Goal: Task Accomplishment & Management: Manage account settings

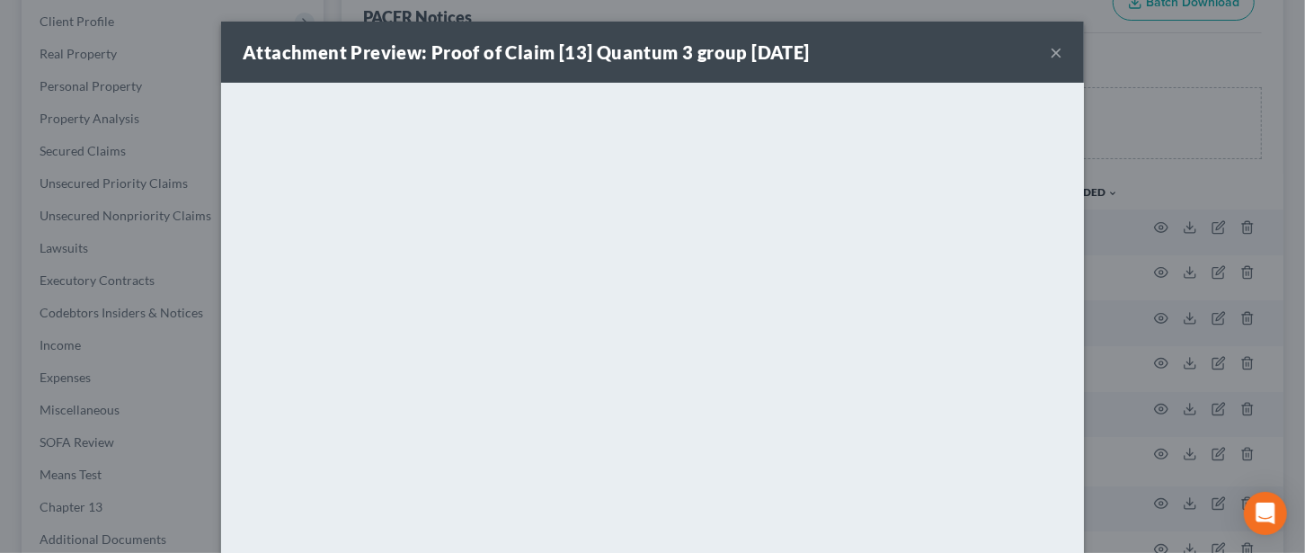
click at [1049, 51] on button "×" at bounding box center [1055, 52] width 13 height 22
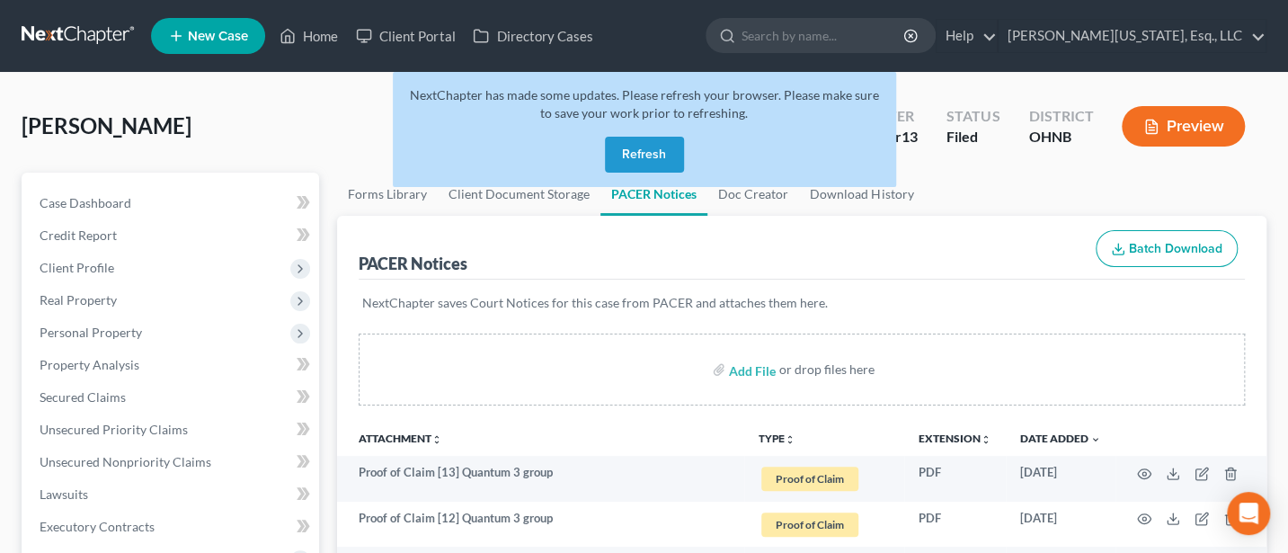
click at [630, 157] on button "Refresh" at bounding box center [644, 155] width 79 height 36
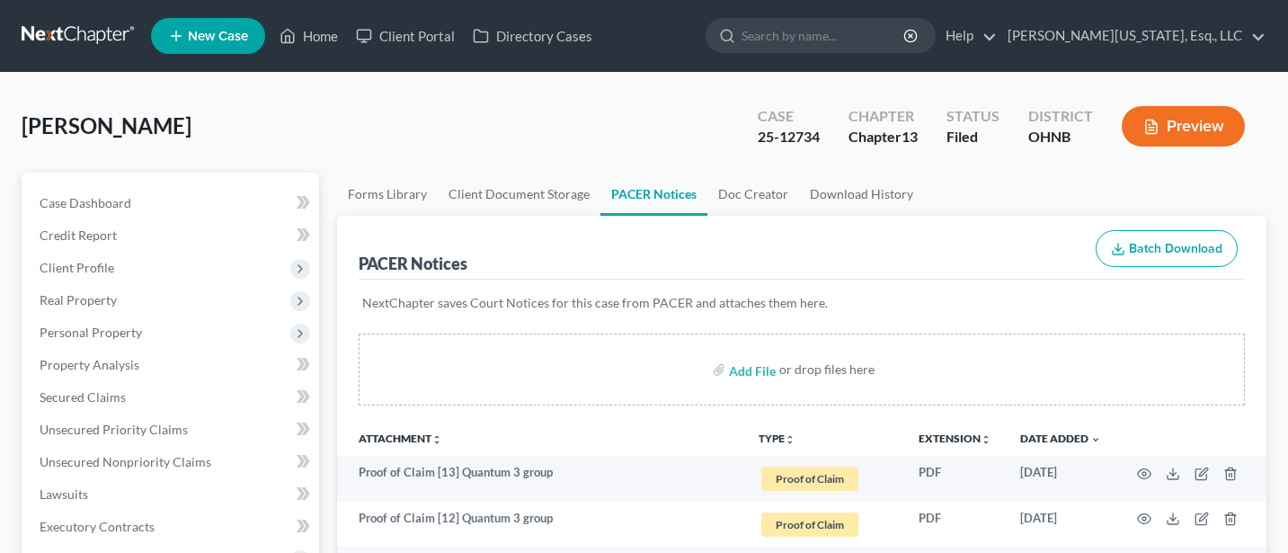
click at [860, 28] on input "search" at bounding box center [823, 35] width 164 height 33
type input "Knight"
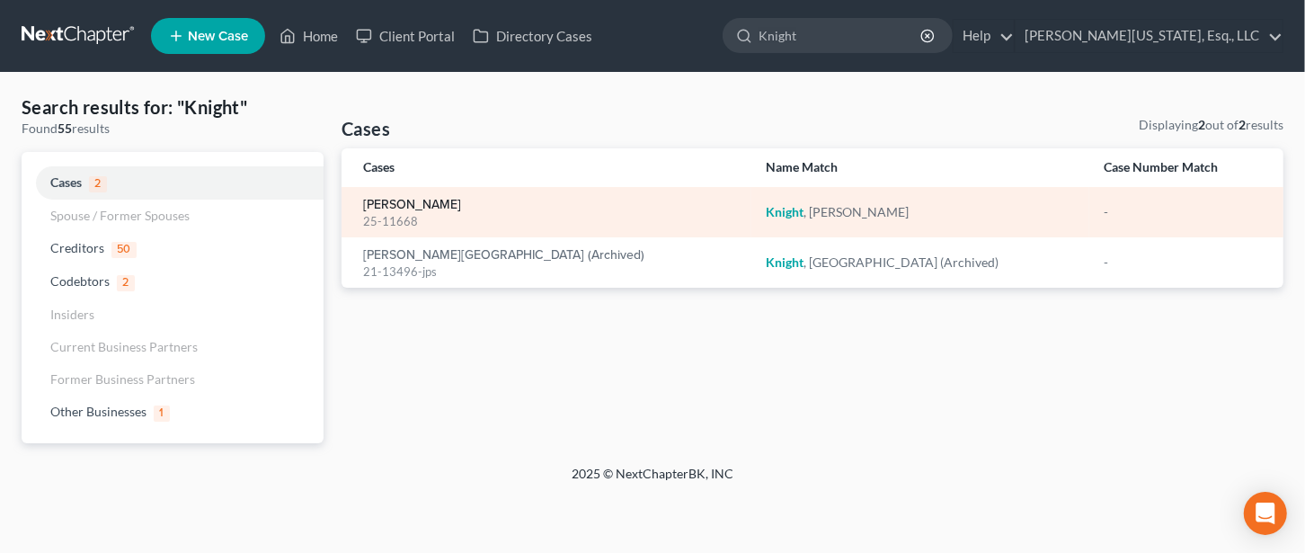
click at [399, 206] on link "[PERSON_NAME]" at bounding box center [412, 205] width 98 height 13
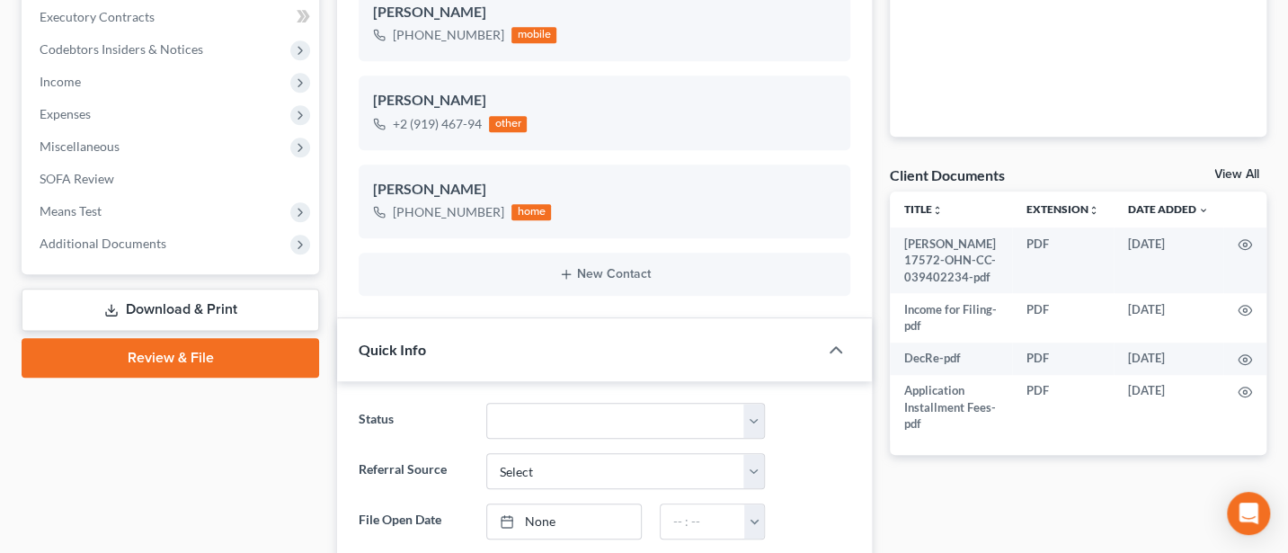
scroll to position [479, 0]
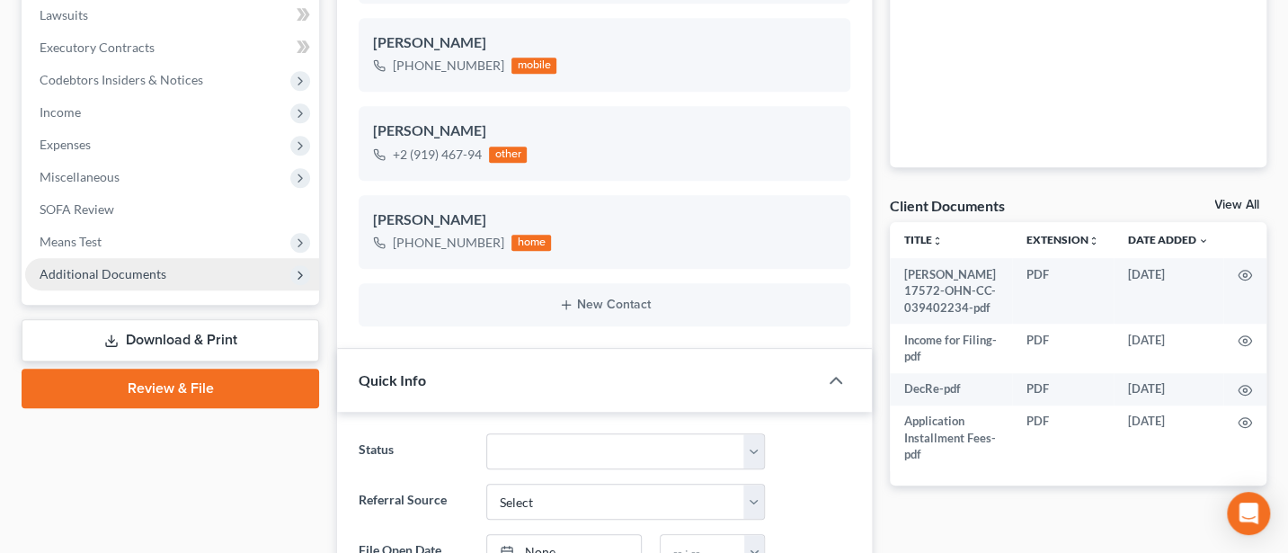
click at [133, 273] on span "Additional Documents" at bounding box center [103, 273] width 127 height 15
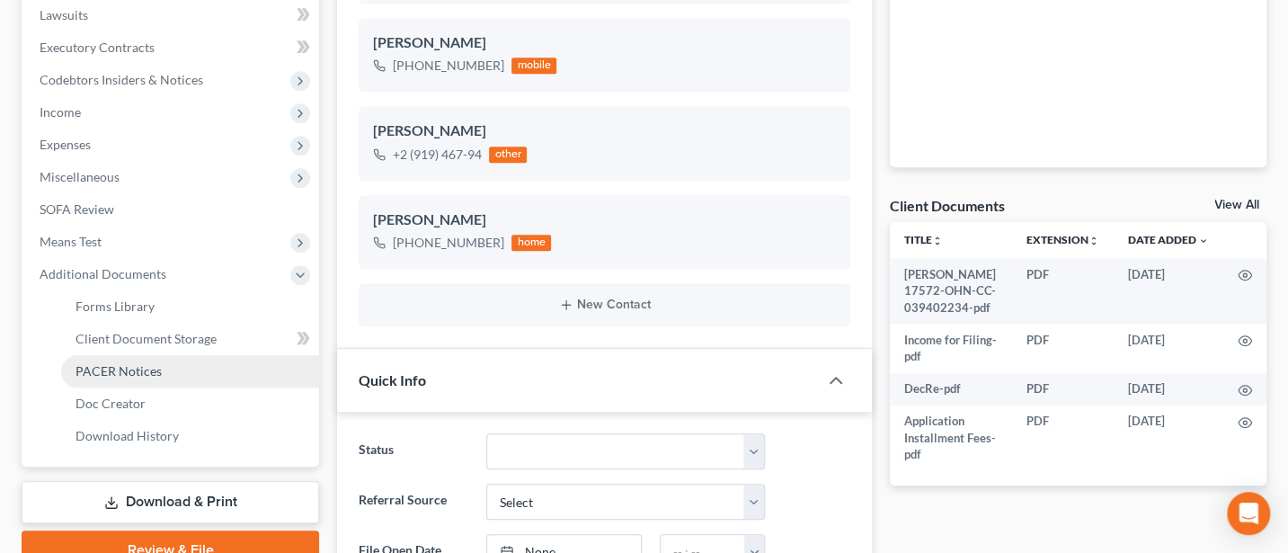
click at [124, 372] on span "PACER Notices" at bounding box center [118, 370] width 86 height 15
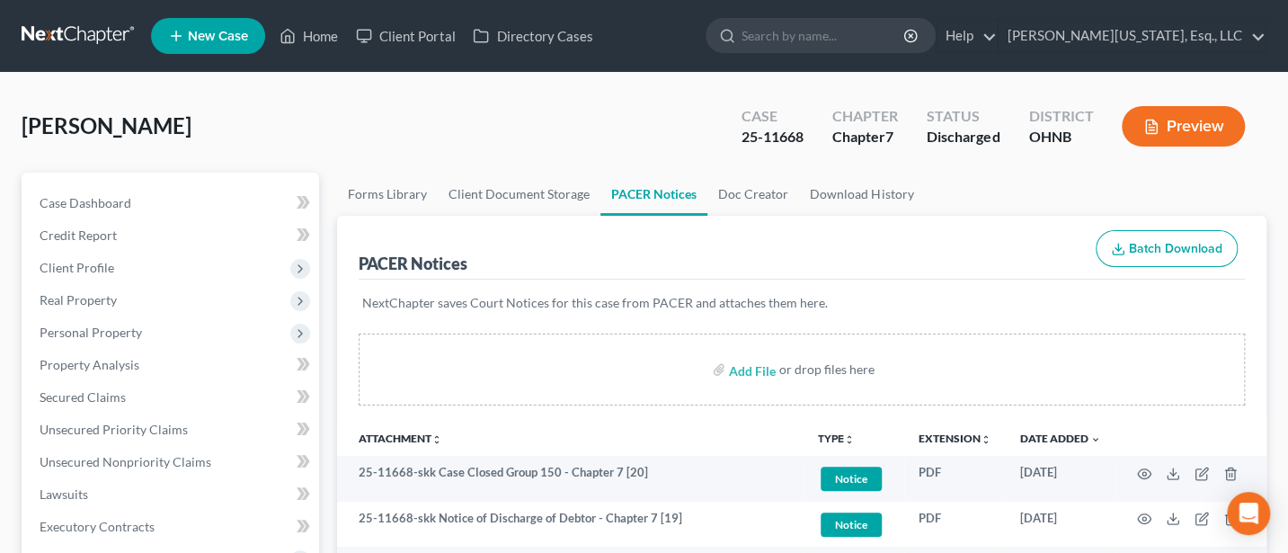
click at [1163, 237] on button "Batch Download" at bounding box center [1166, 249] width 142 height 38
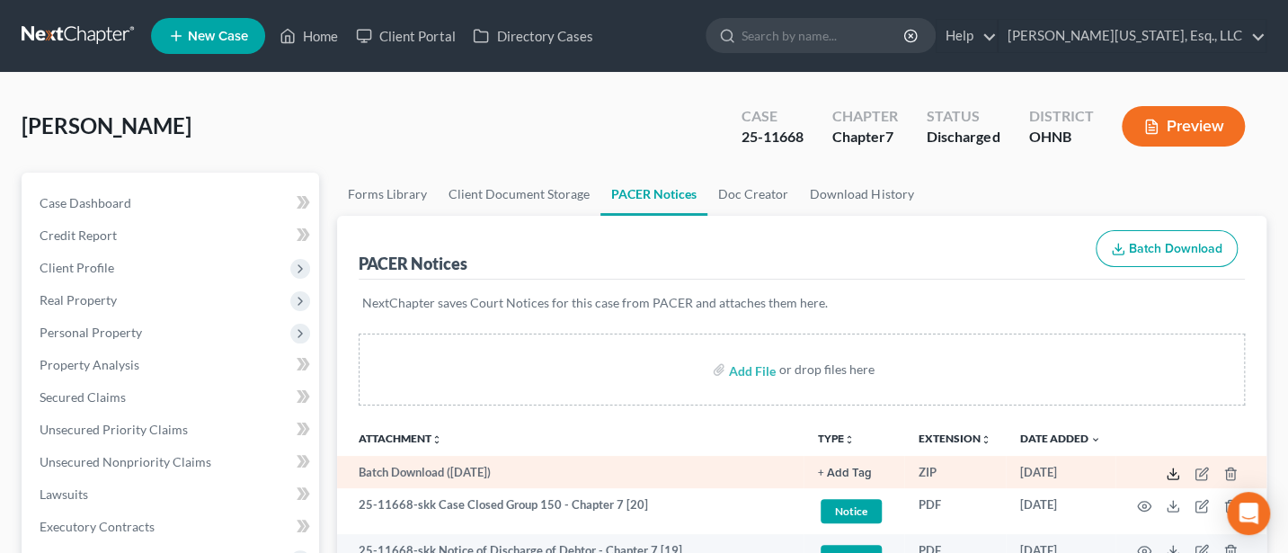
click at [1173, 472] on line at bounding box center [1173, 471] width 0 height 7
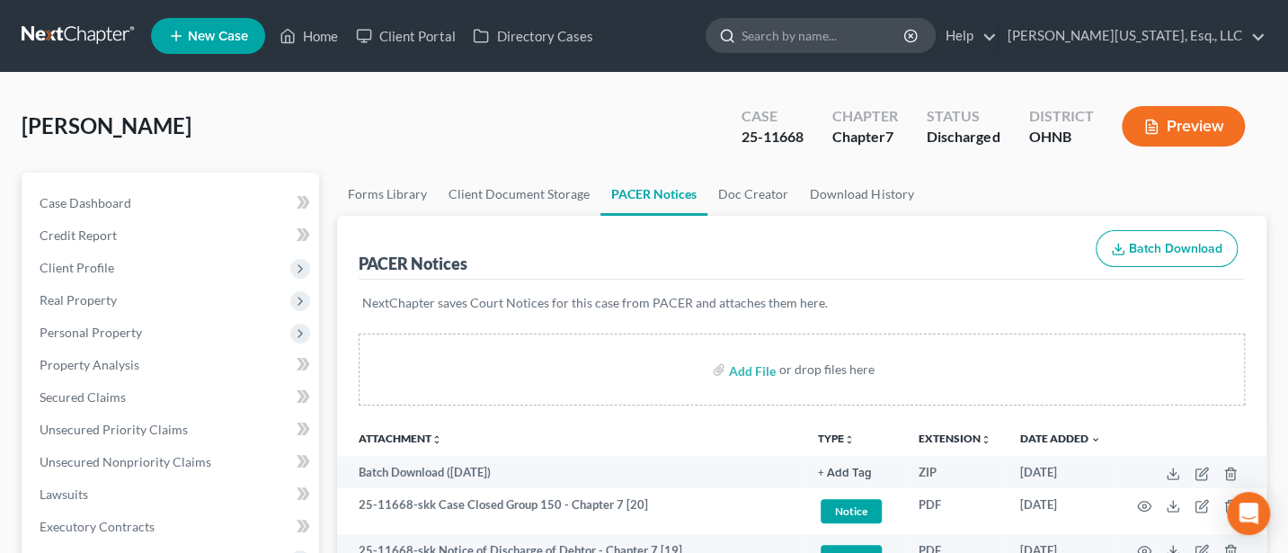
click at [819, 28] on input "search" at bounding box center [823, 35] width 164 height 33
type input "Hills"
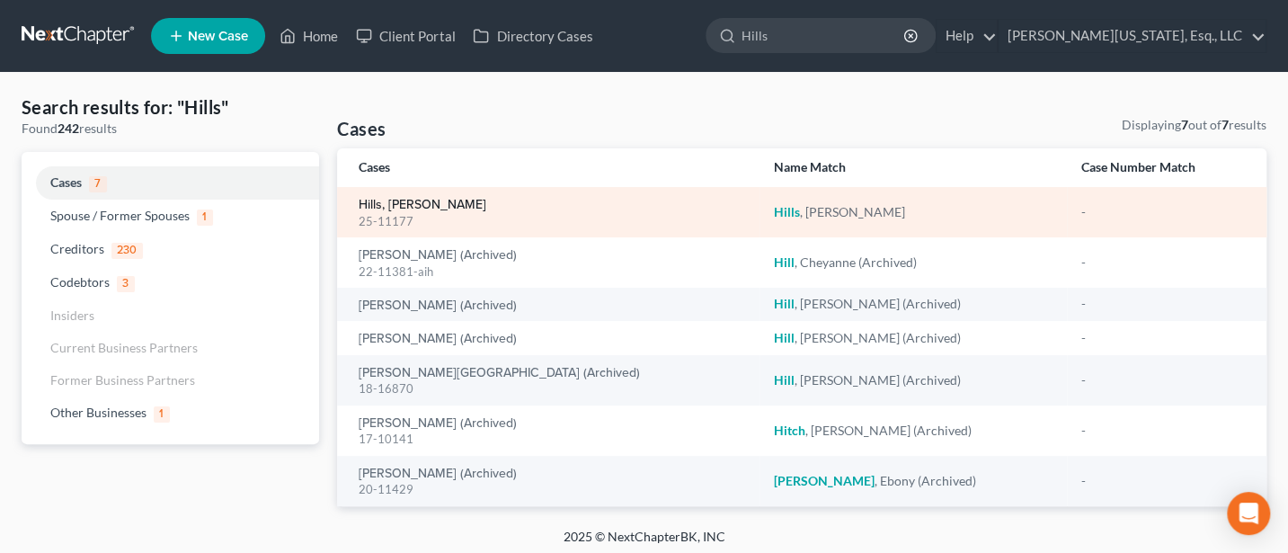
click at [394, 202] on link "Hills, [PERSON_NAME]" at bounding box center [423, 205] width 128 height 13
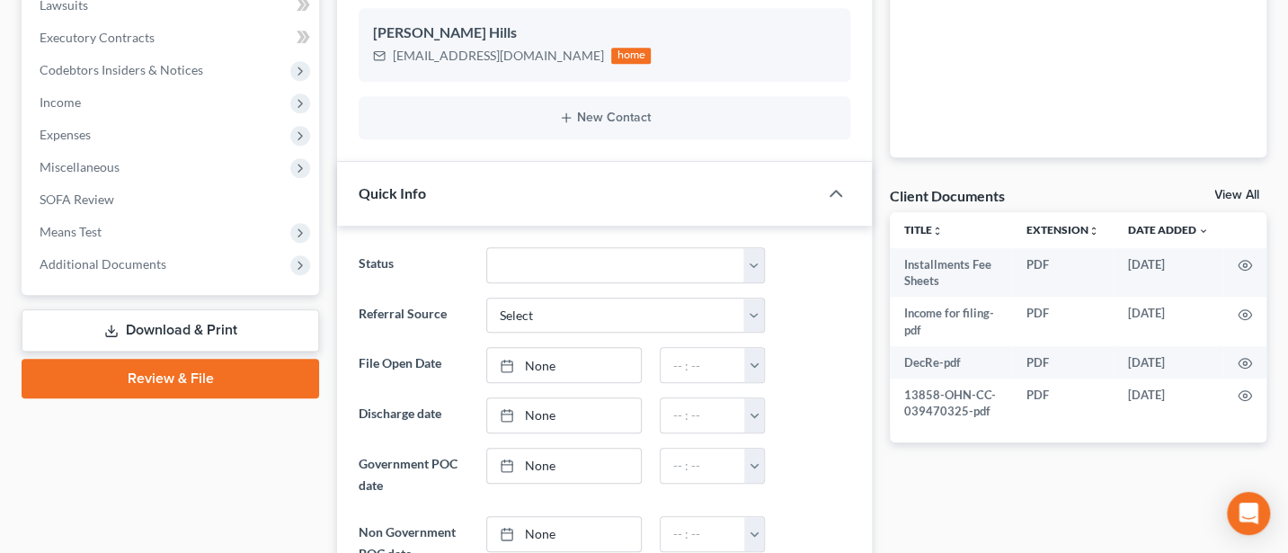
scroll to position [719, 0]
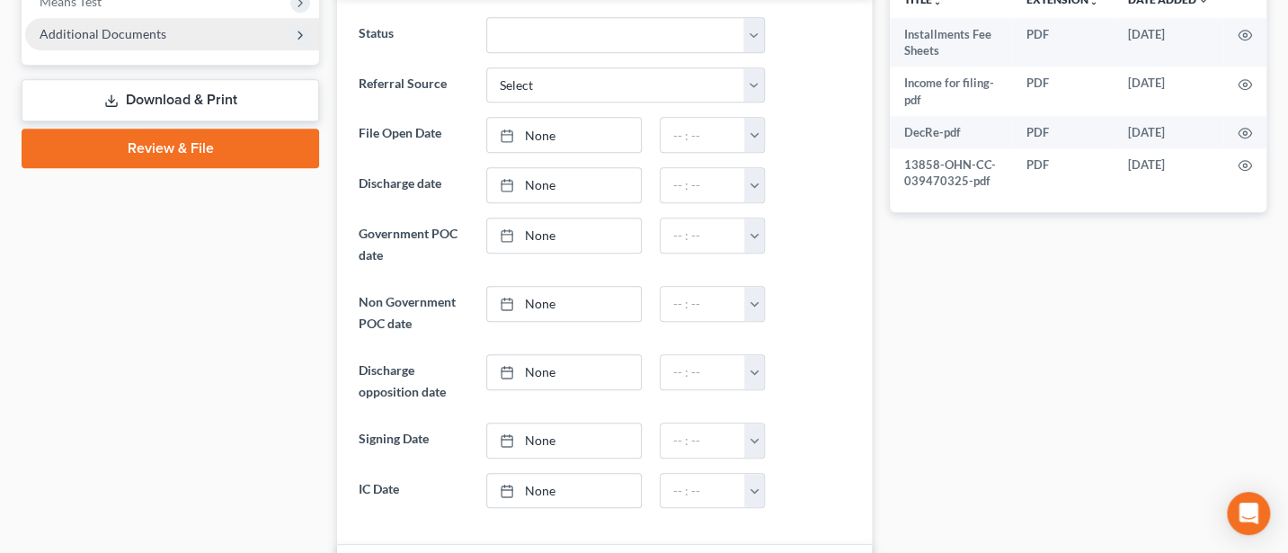
click at [90, 32] on span "Additional Documents" at bounding box center [103, 33] width 127 height 15
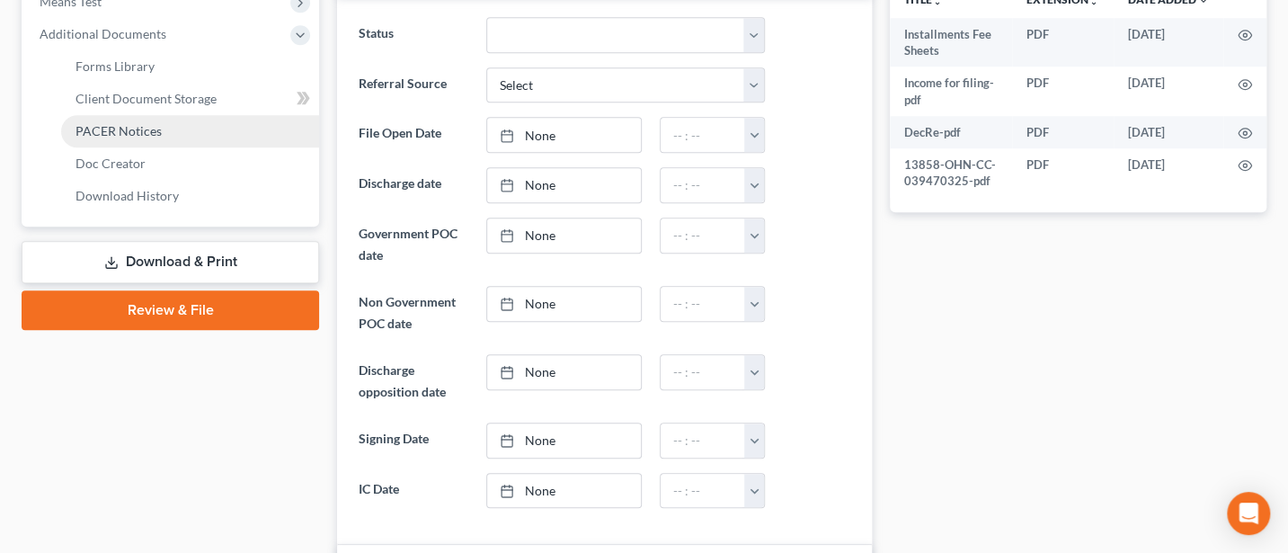
click at [147, 123] on span "PACER Notices" at bounding box center [118, 130] width 86 height 15
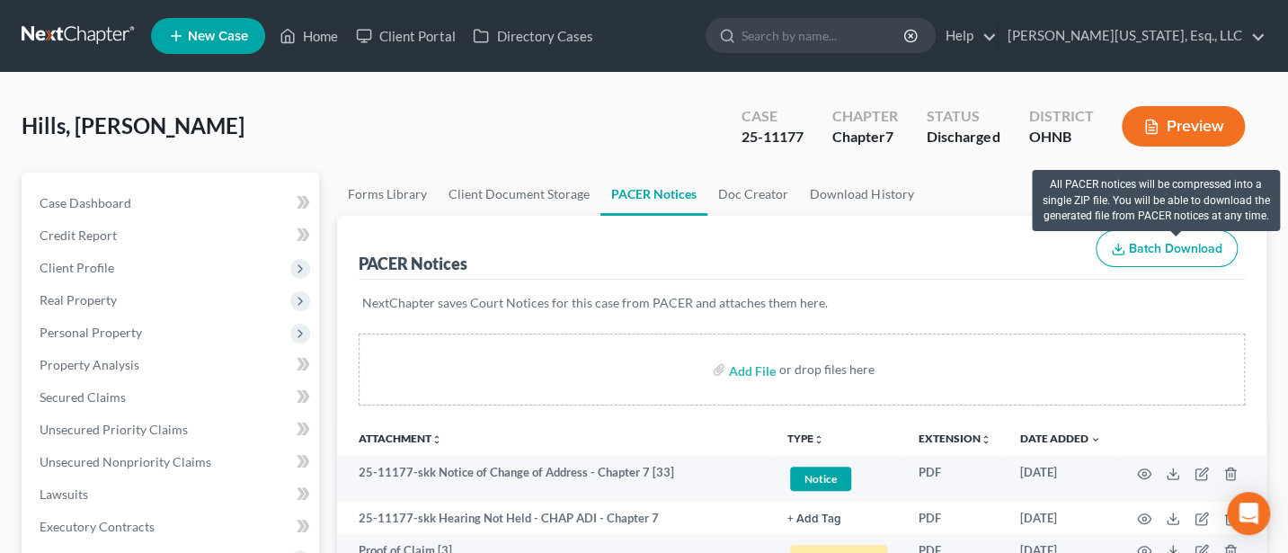
click at [1181, 250] on span "Batch Download" at bounding box center [1175, 248] width 93 height 15
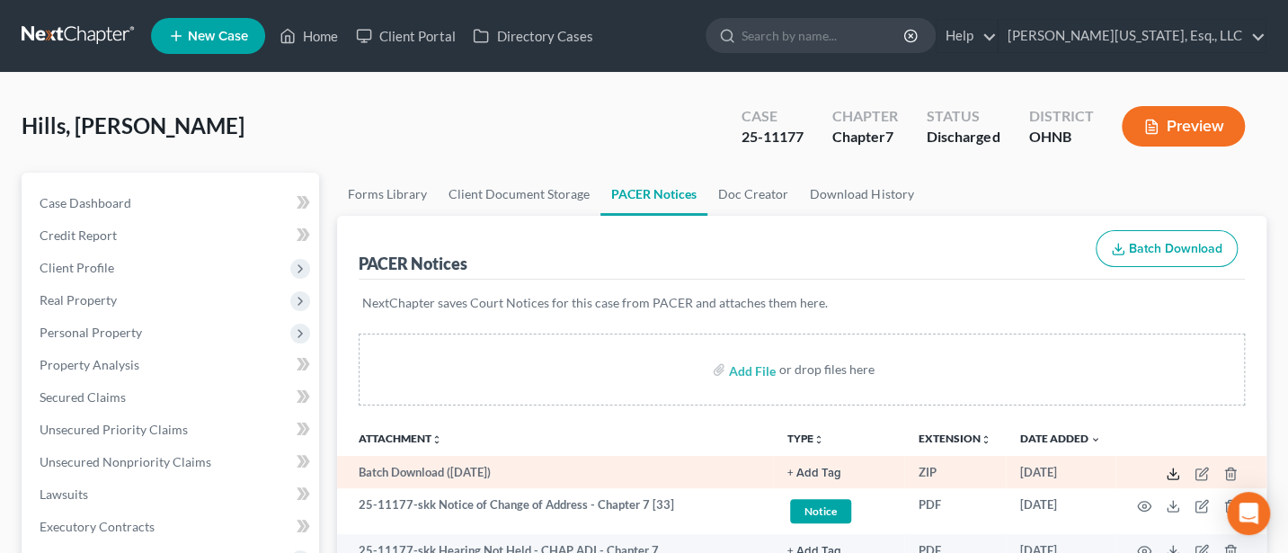
click at [1173, 472] on line at bounding box center [1173, 471] width 0 height 7
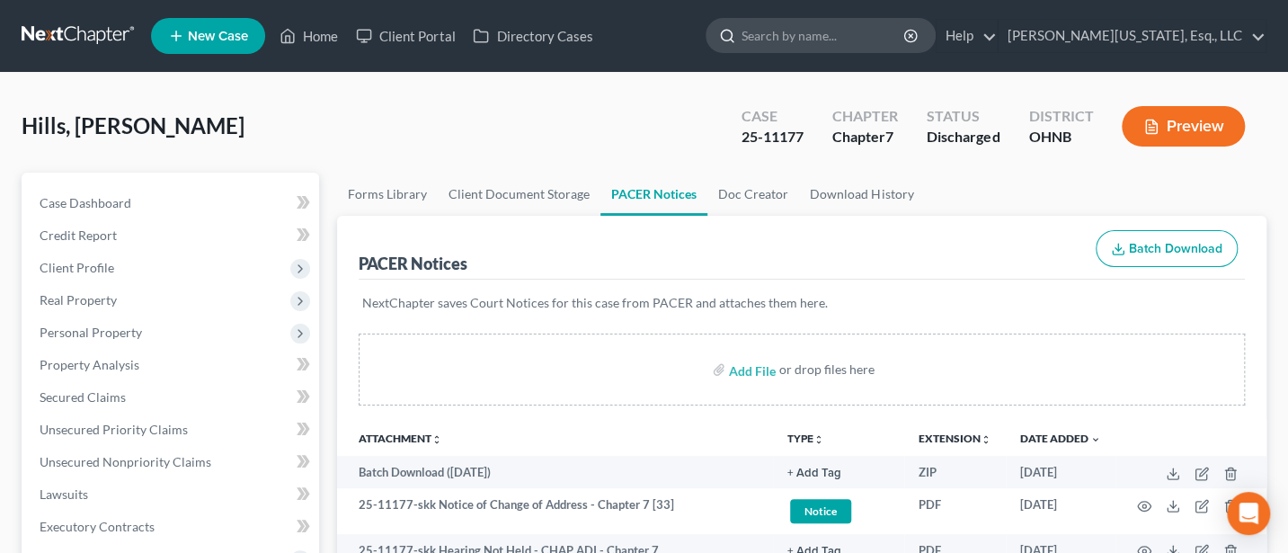
click at [873, 37] on input "search" at bounding box center [823, 35] width 164 height 33
type input "[PERSON_NAME]"
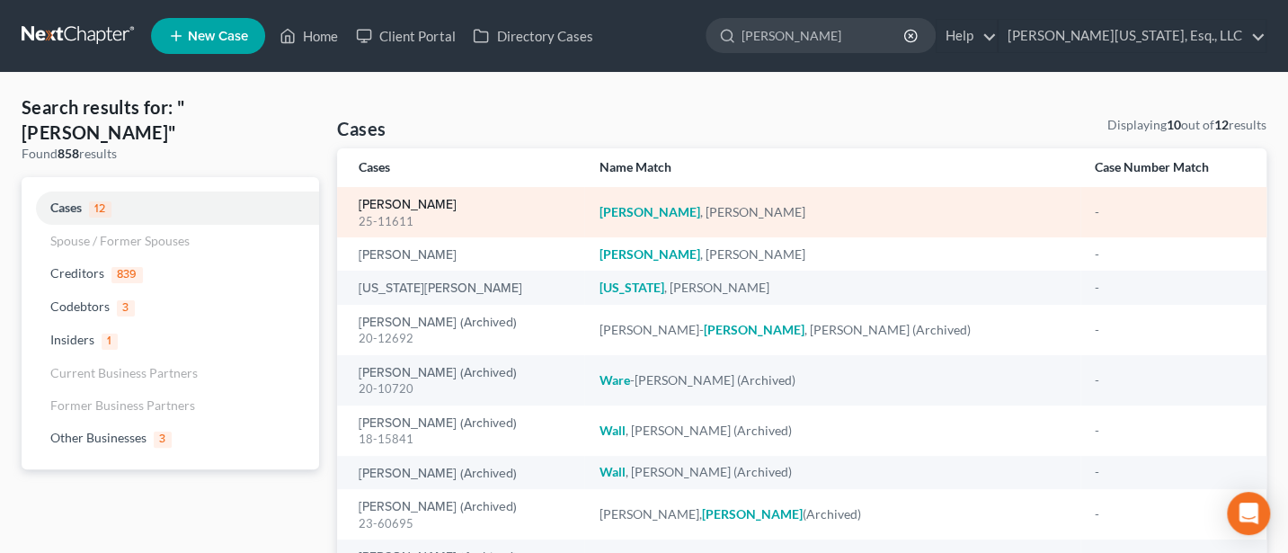
click at [424, 209] on link "[PERSON_NAME]" at bounding box center [408, 205] width 98 height 13
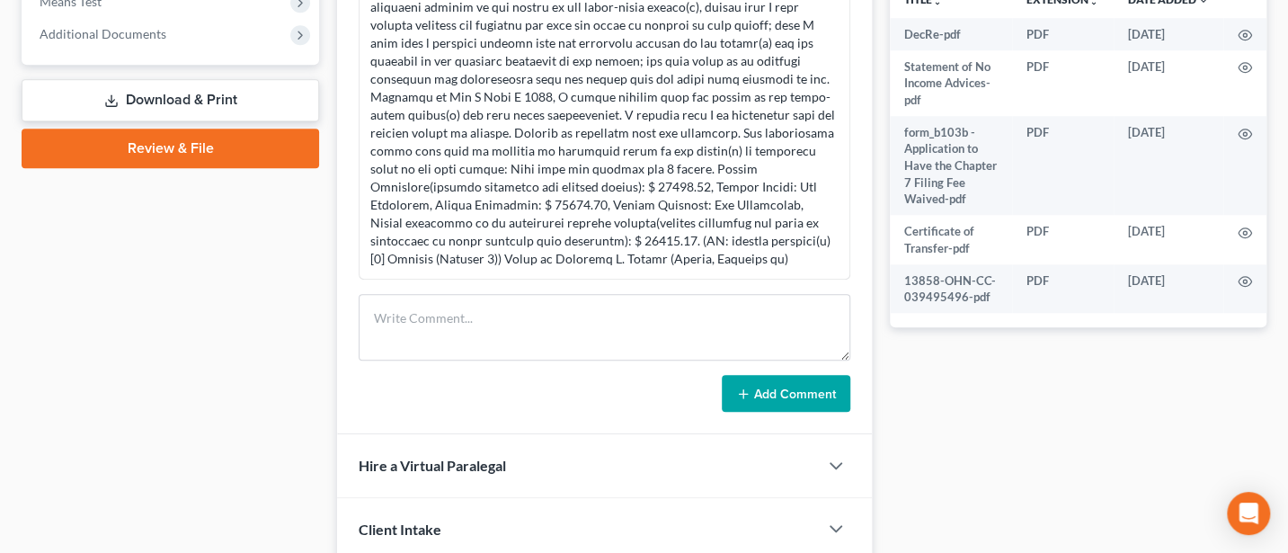
scroll to position [479, 0]
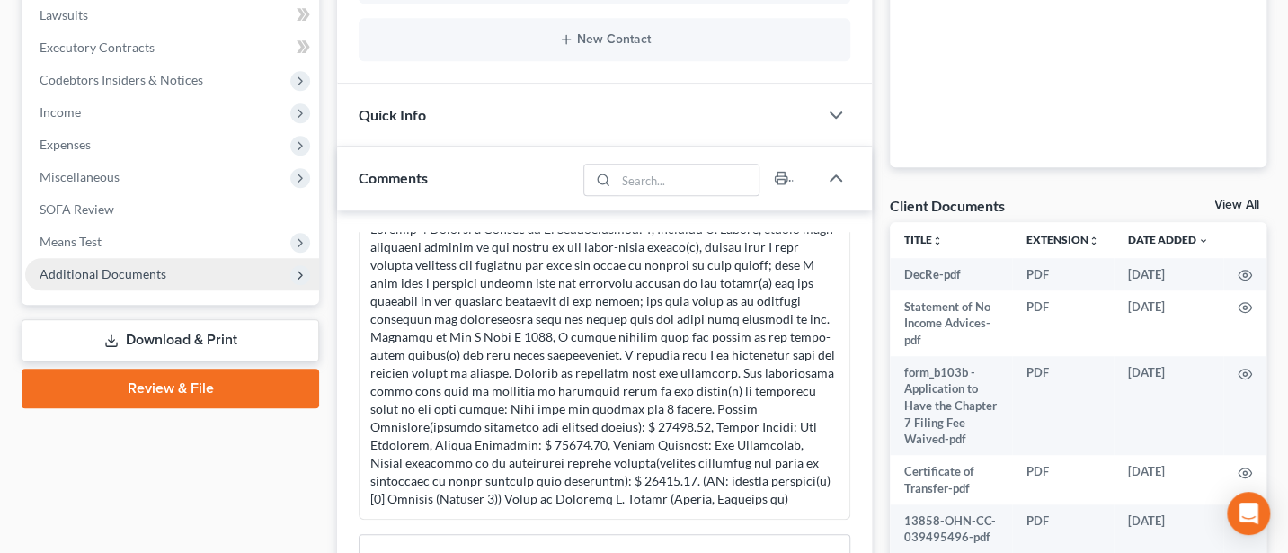
click at [114, 270] on span "Additional Documents" at bounding box center [103, 273] width 127 height 15
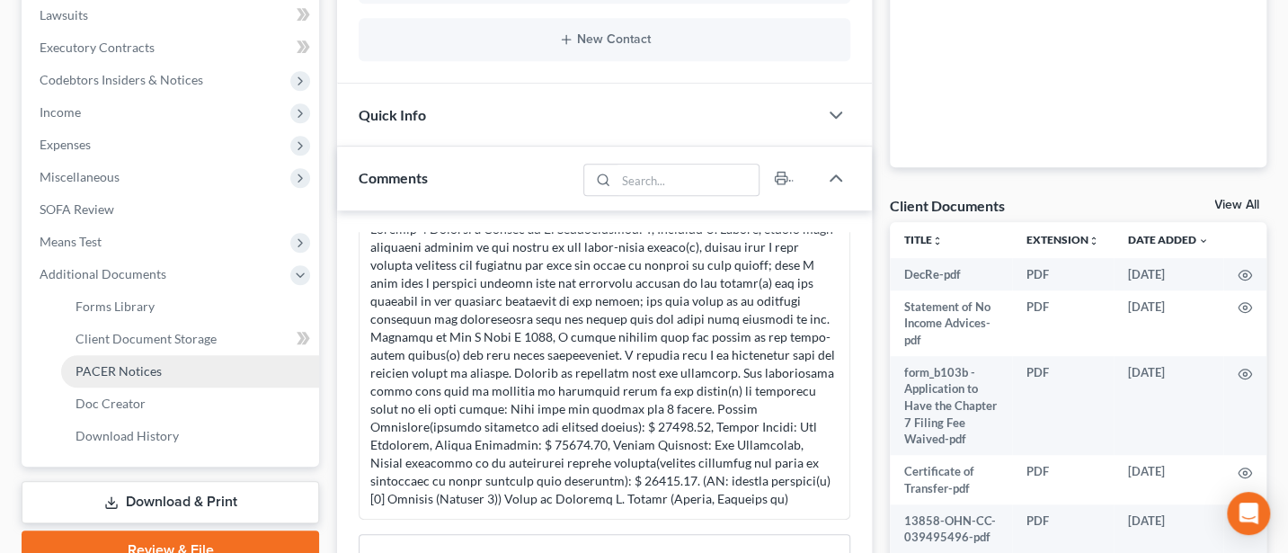
click at [132, 370] on span "PACER Notices" at bounding box center [118, 370] width 86 height 15
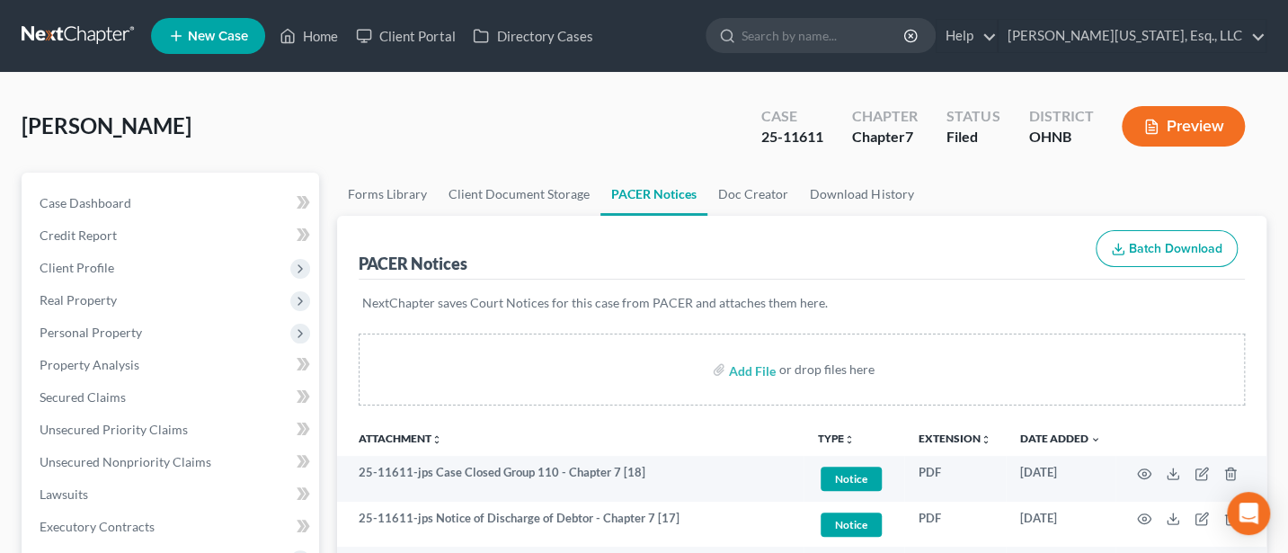
click at [1161, 237] on button "Batch Download" at bounding box center [1166, 249] width 142 height 38
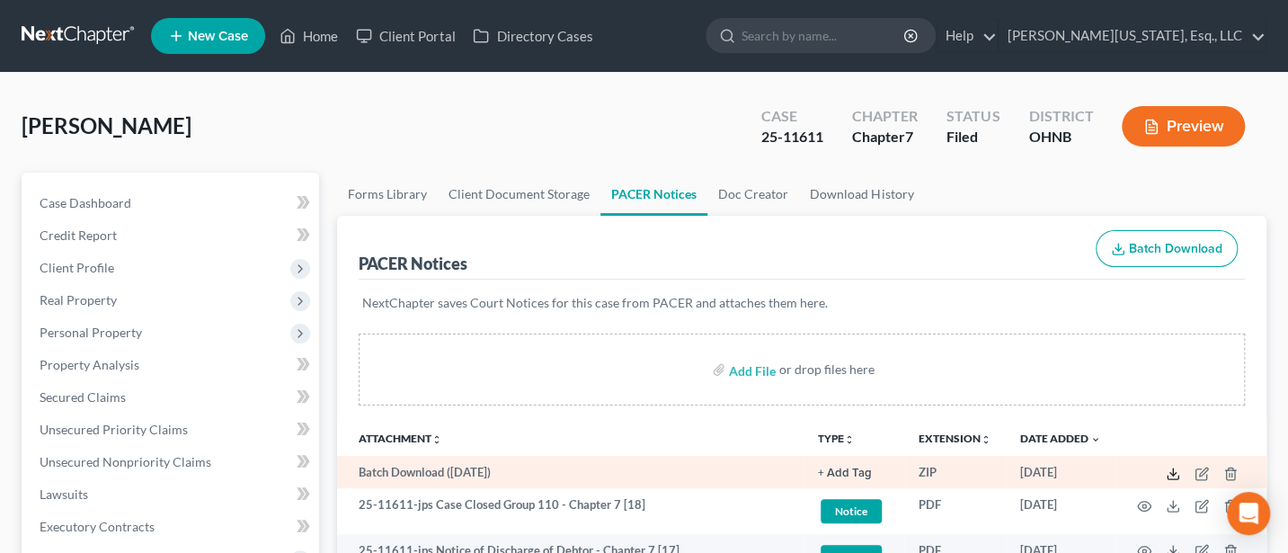
click at [1172, 475] on icon at bounding box center [1172, 473] width 14 height 14
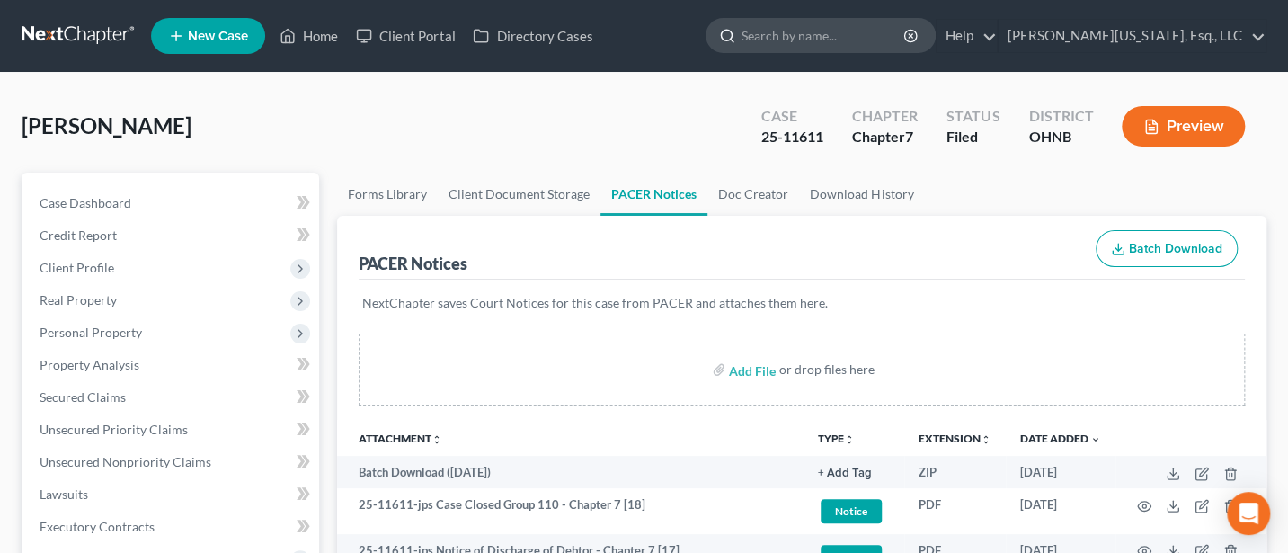
click at [838, 42] on input "search" at bounding box center [823, 35] width 164 height 33
type input "[PERSON_NAME]"
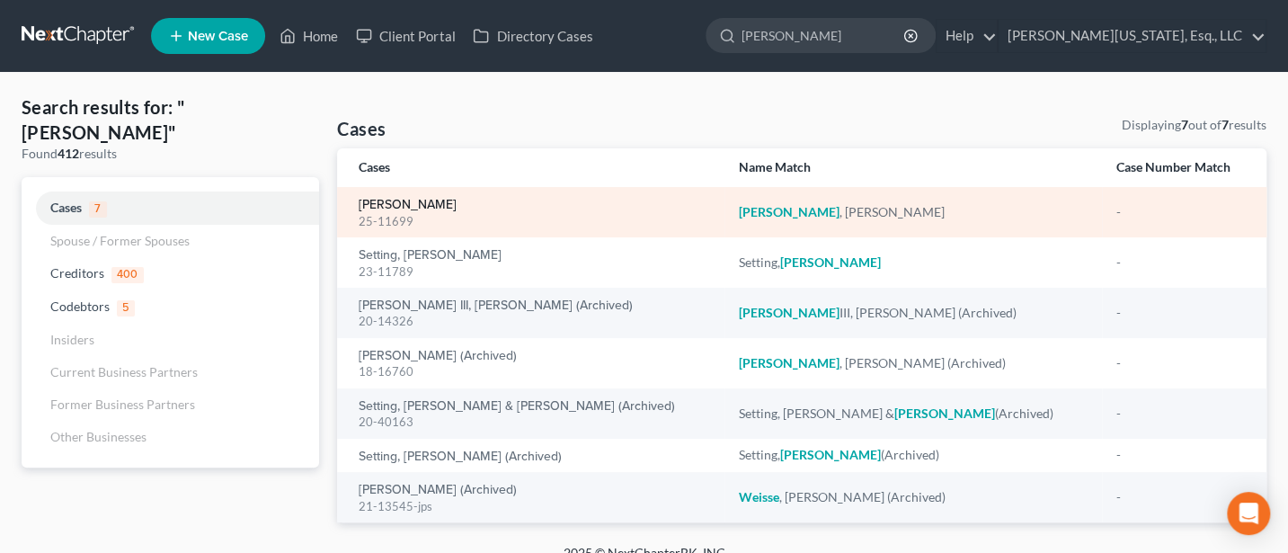
click at [378, 204] on link "[PERSON_NAME]" at bounding box center [408, 205] width 98 height 13
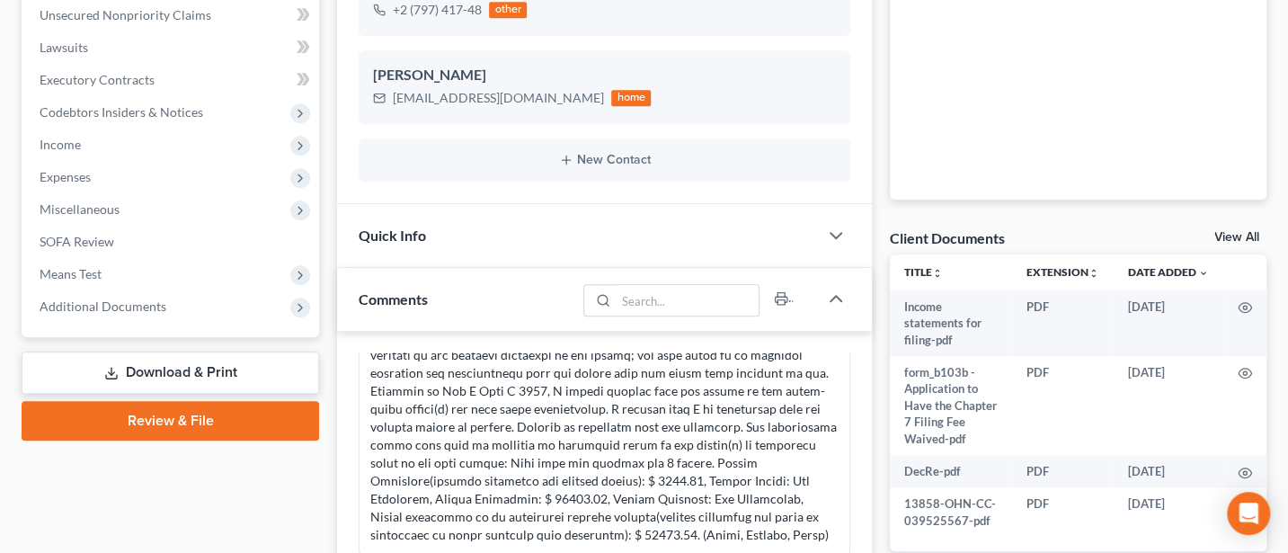
scroll to position [479, 0]
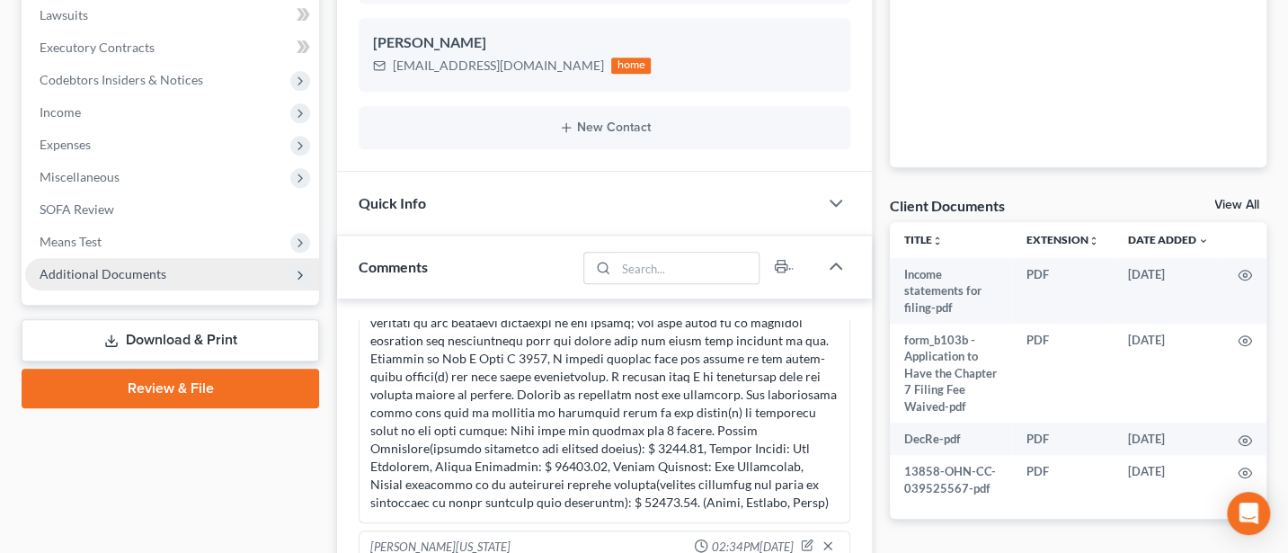
click at [116, 278] on span "Additional Documents" at bounding box center [103, 273] width 127 height 15
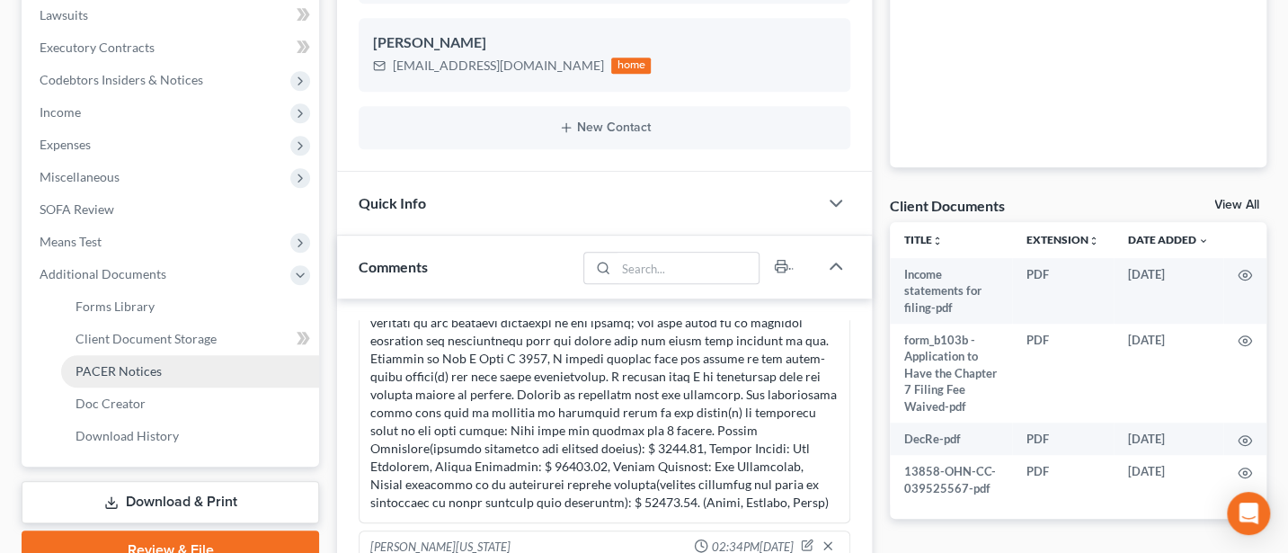
click at [151, 370] on span "PACER Notices" at bounding box center [118, 370] width 86 height 15
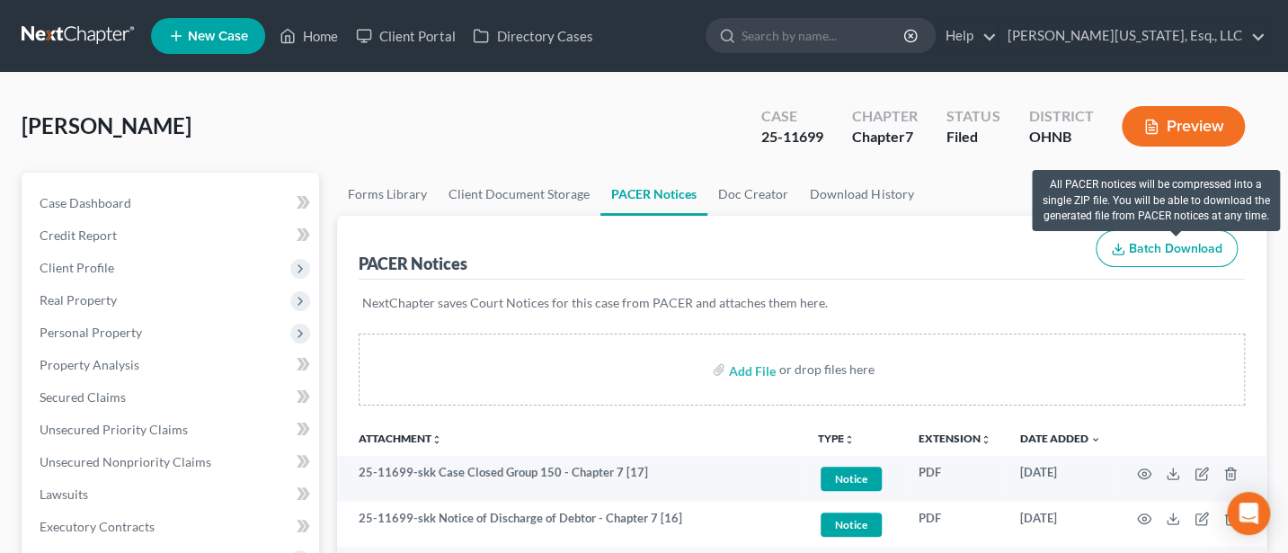
click at [1174, 249] on span "Batch Download" at bounding box center [1175, 248] width 93 height 15
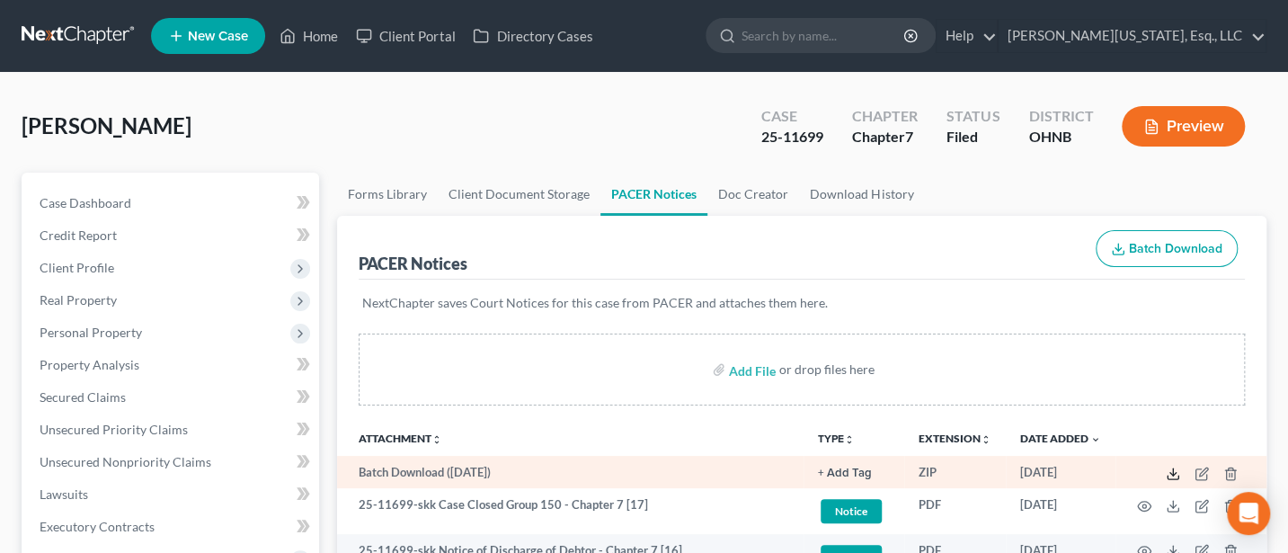
click at [1166, 472] on icon at bounding box center [1172, 473] width 14 height 14
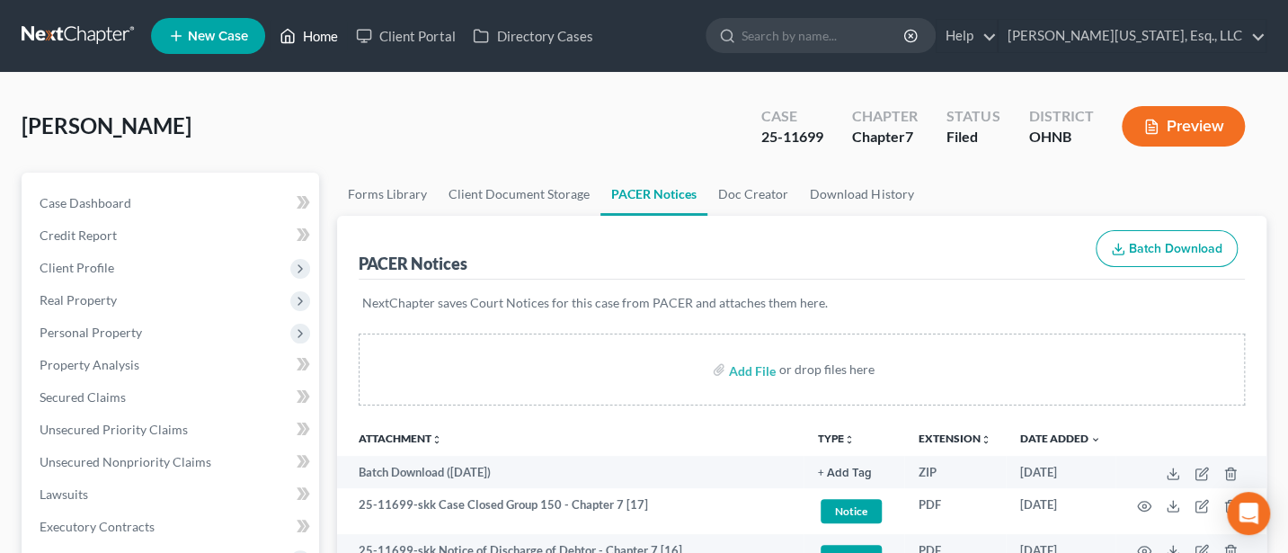
click at [321, 31] on link "Home" at bounding box center [308, 36] width 76 height 32
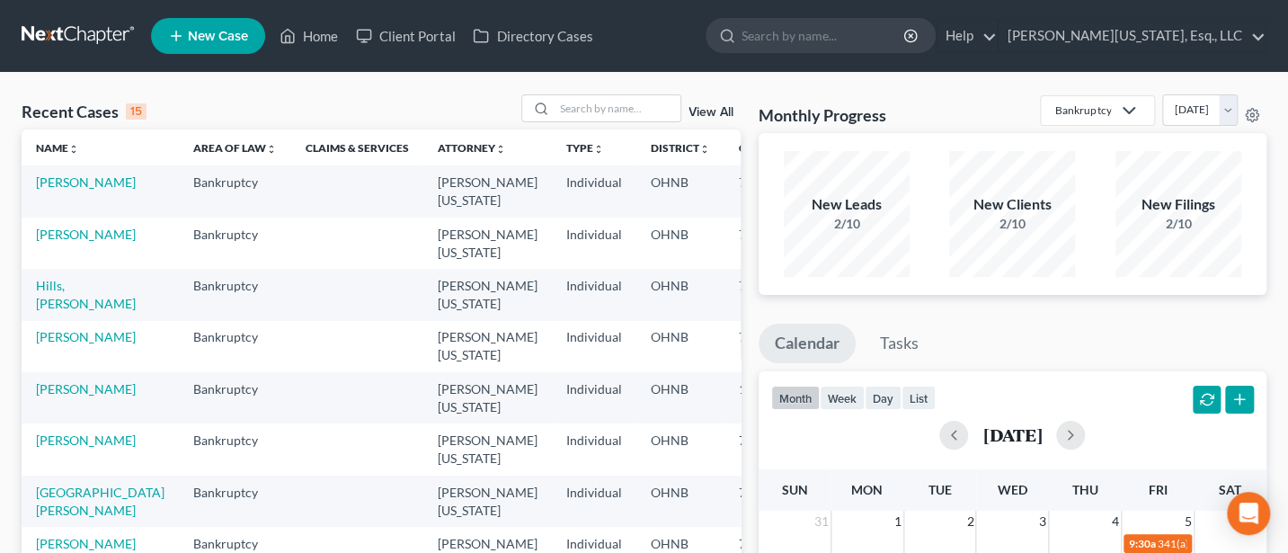
click at [713, 112] on link "View All" at bounding box center [710, 112] width 45 height 13
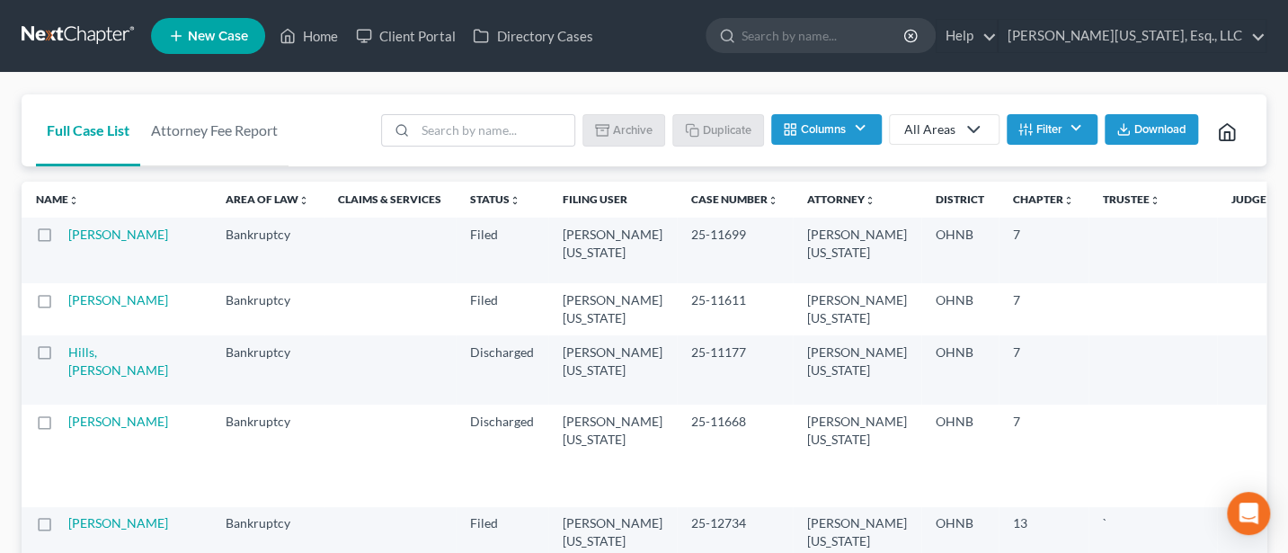
click at [61, 239] on label at bounding box center [61, 239] width 0 height 0
click at [68, 237] on input "checkbox" at bounding box center [74, 232] width 12 height 12
checkbox input "true"
click at [61, 305] on label at bounding box center [61, 305] width 0 height 0
click at [68, 303] on input "checkbox" at bounding box center [74, 297] width 12 height 12
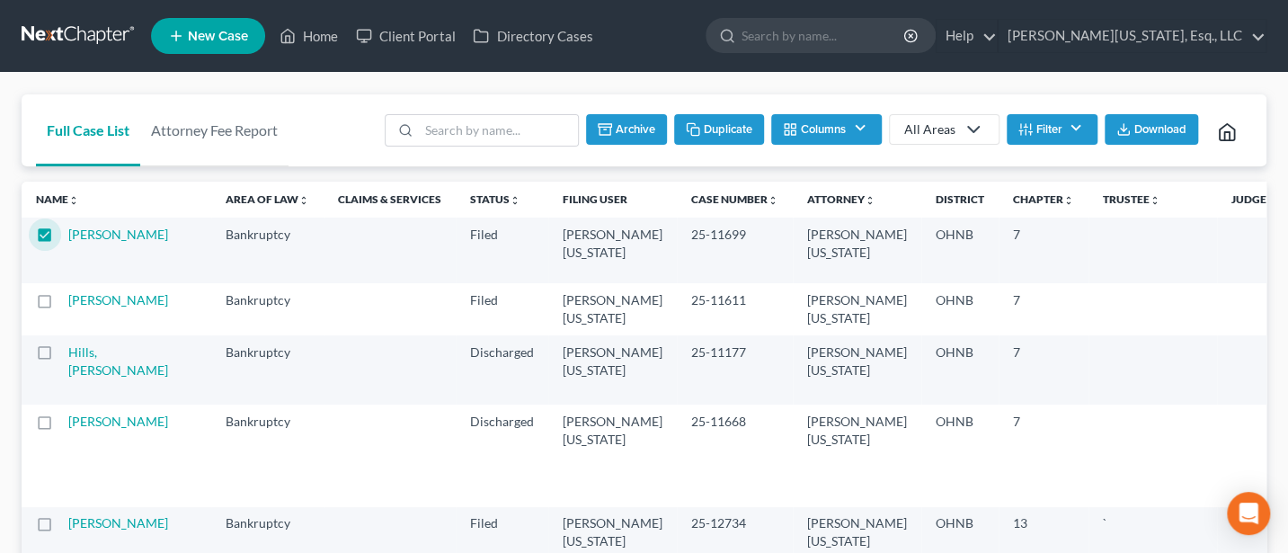
checkbox input "true"
click at [61, 357] on label at bounding box center [61, 357] width 0 height 0
click at [68, 355] on input "checkbox" at bounding box center [74, 349] width 12 height 12
checkbox input "true"
click at [61, 426] on label at bounding box center [61, 426] width 0 height 0
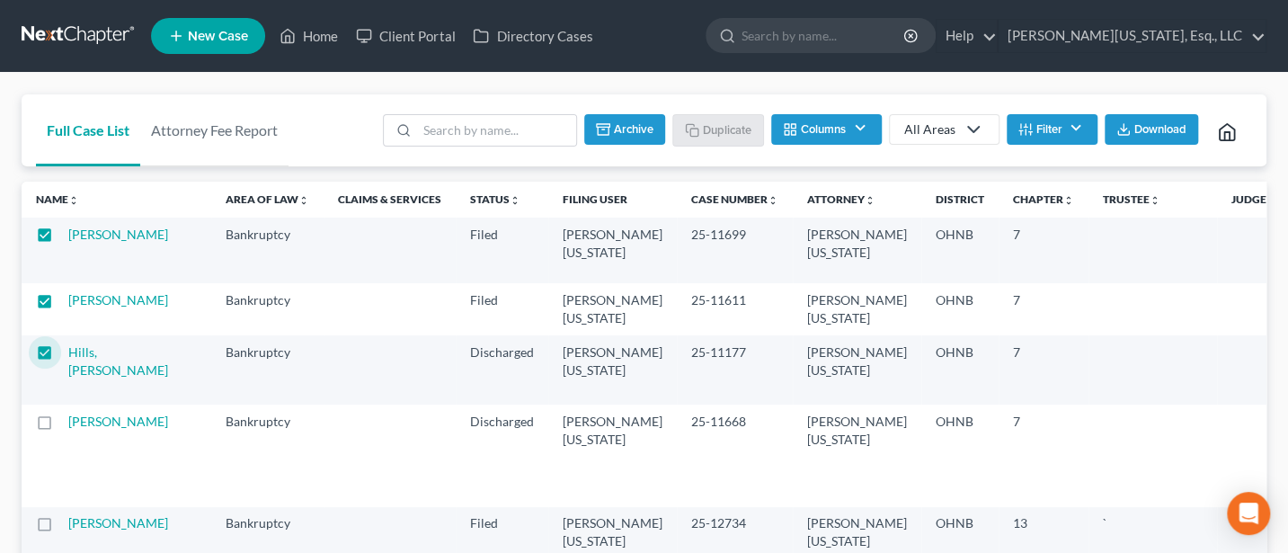
click at [68, 424] on input "checkbox" at bounding box center [74, 418] width 12 height 12
checkbox input "true"
click at [622, 127] on button "Archive" at bounding box center [624, 129] width 81 height 31
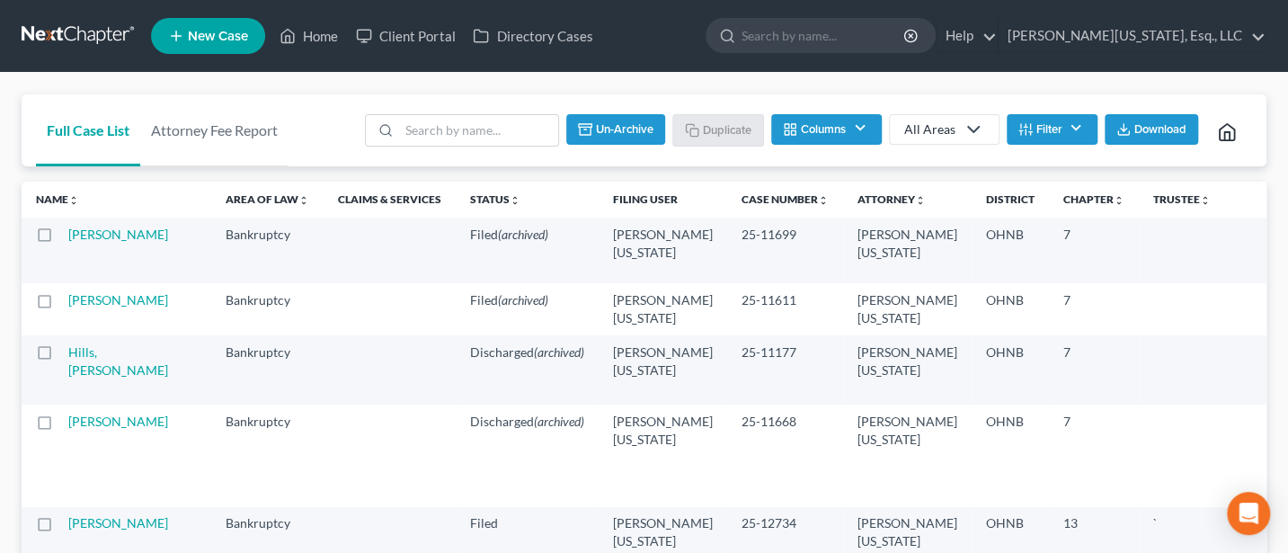
checkbox input "false"
